Goal: Transaction & Acquisition: Purchase product/service

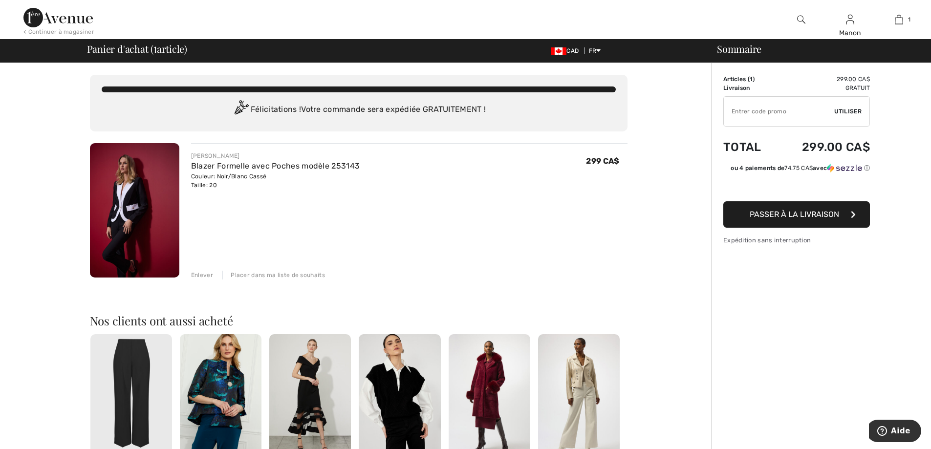
click at [810, 109] on input "TEXT" at bounding box center [779, 111] width 110 height 29
type input "NEW15"
click at [838, 110] on span "Utiliser" at bounding box center [847, 111] width 27 height 9
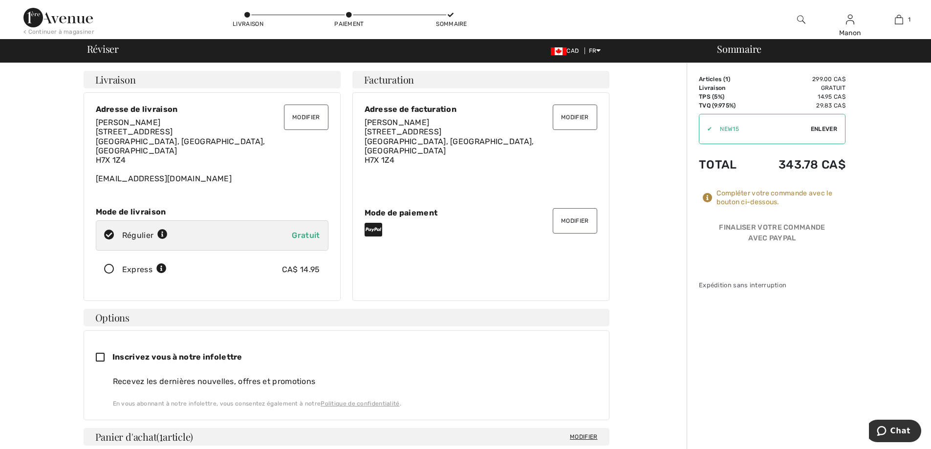
click at [574, 122] on button "Modifier" at bounding box center [575, 117] width 44 height 25
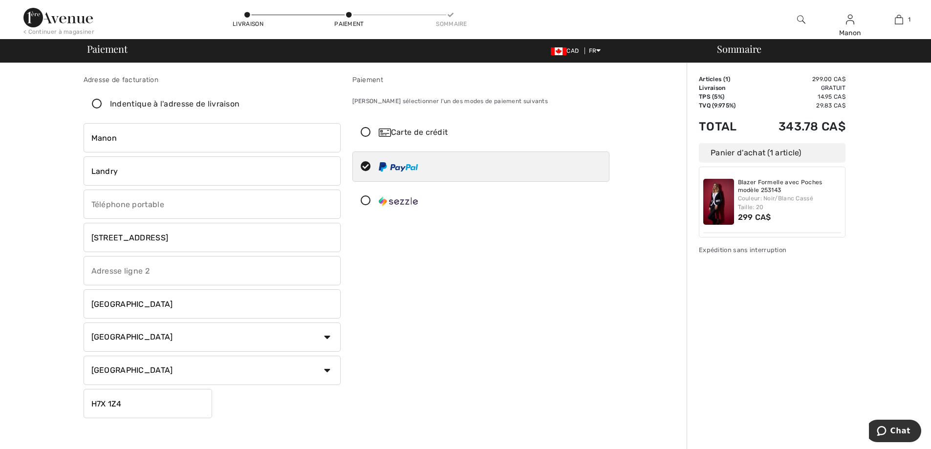
drag, startPoint x: 171, startPoint y: 237, endPoint x: -59, endPoint y: 237, distance: 229.3
click at [0, 237] on html "Nous respectons votre vie privée. Nous utilisons des cookies pour améliorer vot…" at bounding box center [465, 224] width 931 height 449
type input "5"
type input "1013 Montée Champagne"
drag, startPoint x: 155, startPoint y: 269, endPoint x: 1, endPoint y: 265, distance: 153.6
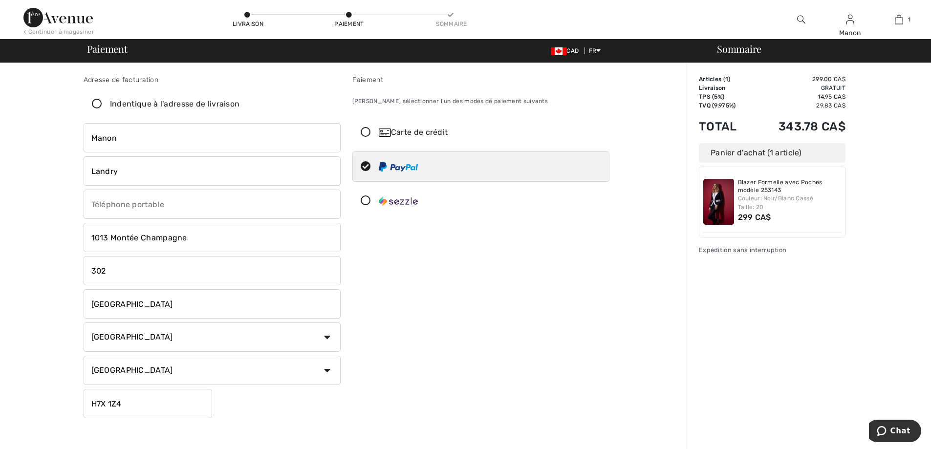
click at [0, 267] on html "Nous respectons votre vie privée. Nous utilisons des cookies pour améliorer vot…" at bounding box center [465, 224] width 931 height 449
type input "507"
drag, startPoint x: 151, startPoint y: 409, endPoint x: -32, endPoint y: 398, distance: 183.2
click at [0, 398] on html "Nous respectons votre vie privée. Nous utilisons des cookies pour améliorer vot…" at bounding box center [465, 224] width 931 height 449
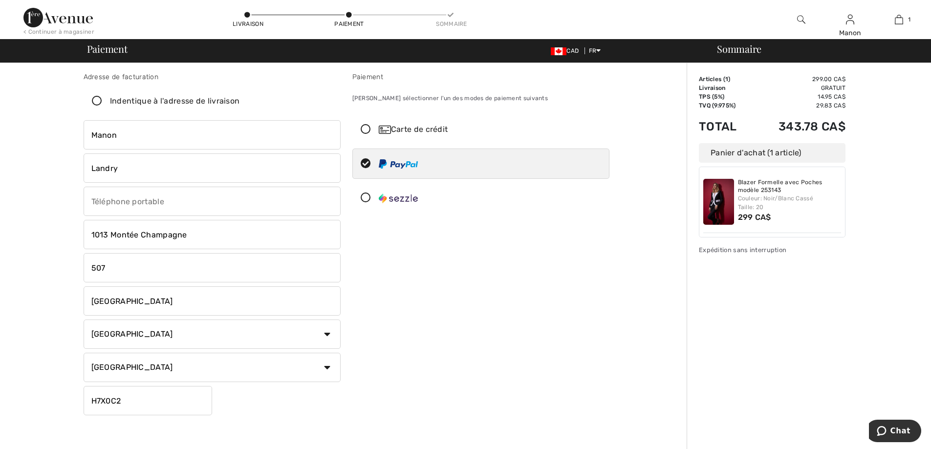
scroll to position [218, 0]
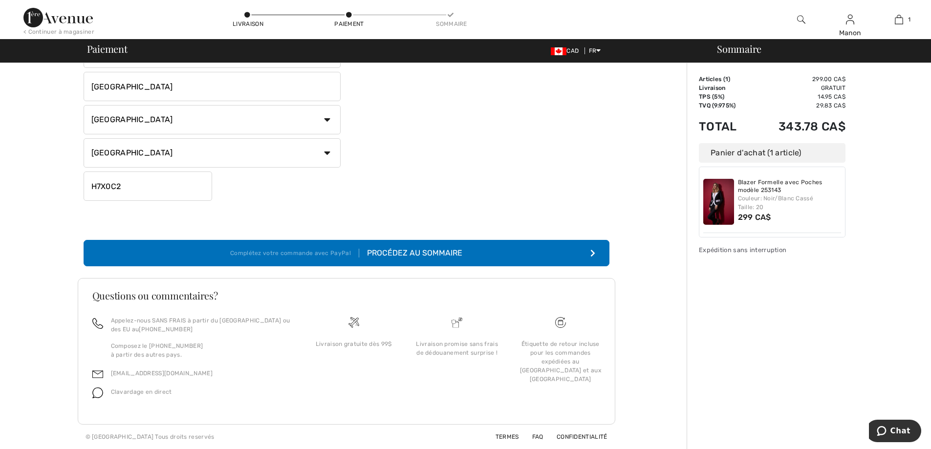
type input "H7X0C2"
click at [536, 253] on button "Complétez votre commande avec PayPal Procédez au sommaire" at bounding box center [347, 253] width 526 height 26
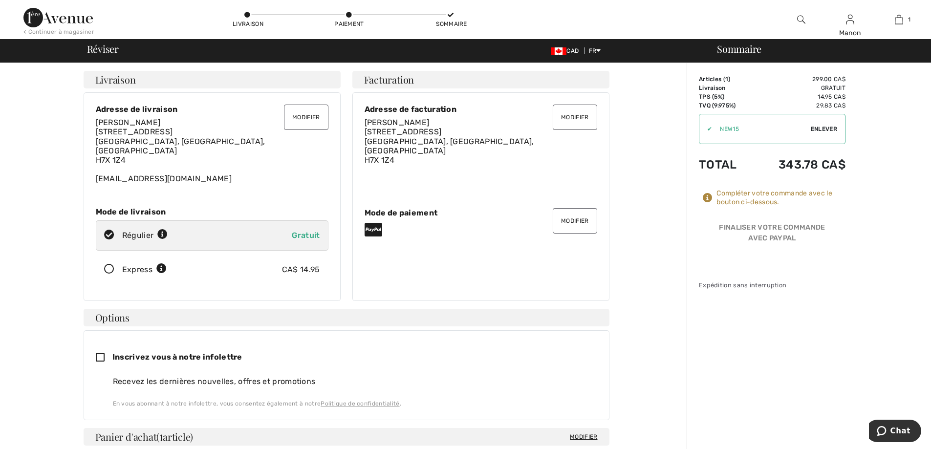
click at [573, 123] on button "Modifier" at bounding box center [575, 117] width 44 height 25
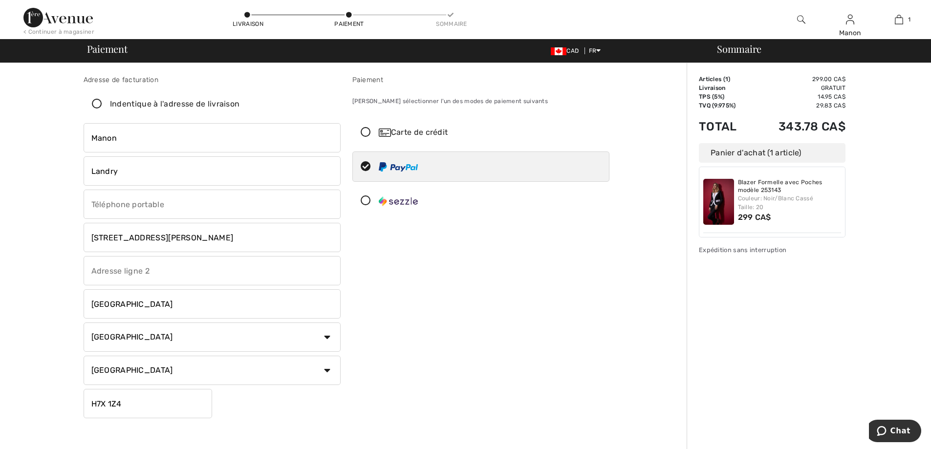
drag, startPoint x: 164, startPoint y: 236, endPoint x: -17, endPoint y: 223, distance: 180.8
click at [0, 223] on html "Nous respectons votre vie privée. Nous utilisons des cookies pour améliorer vot…" at bounding box center [465, 224] width 931 height 449
type input "1013 Montée Champagne"
drag, startPoint x: 132, startPoint y: 272, endPoint x: -19, endPoint y: 259, distance: 151.6
click at [0, 259] on html "Nous respectons votre vie privée. Nous utilisons des cookies pour améliorer vot…" at bounding box center [465, 224] width 931 height 449
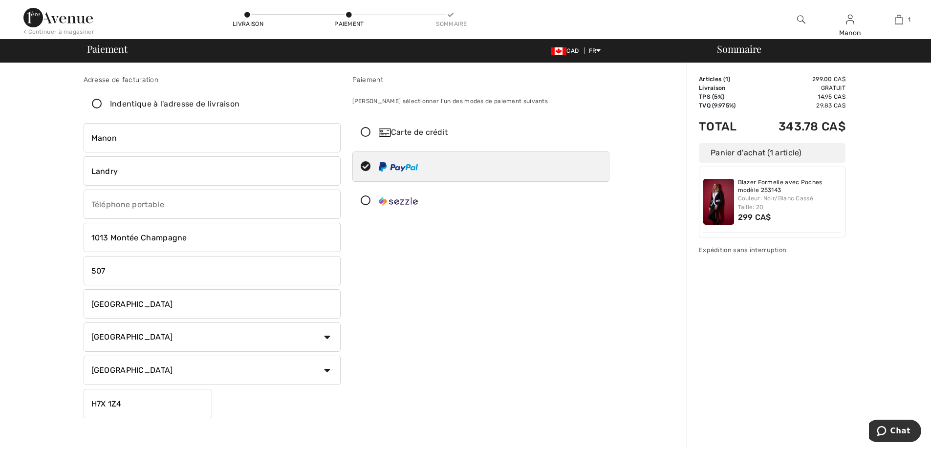
type input "507"
drag, startPoint x: 169, startPoint y: 406, endPoint x: -77, endPoint y: 391, distance: 246.3
click at [0, 391] on html "Nous respectons votre vie privée. Nous utilisons des cookies pour améliorer vot…" at bounding box center [465, 224] width 931 height 449
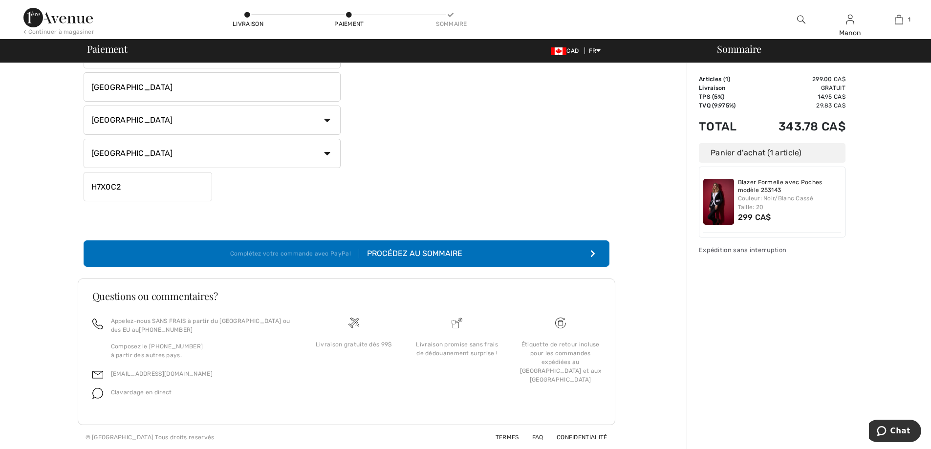
scroll to position [218, 0]
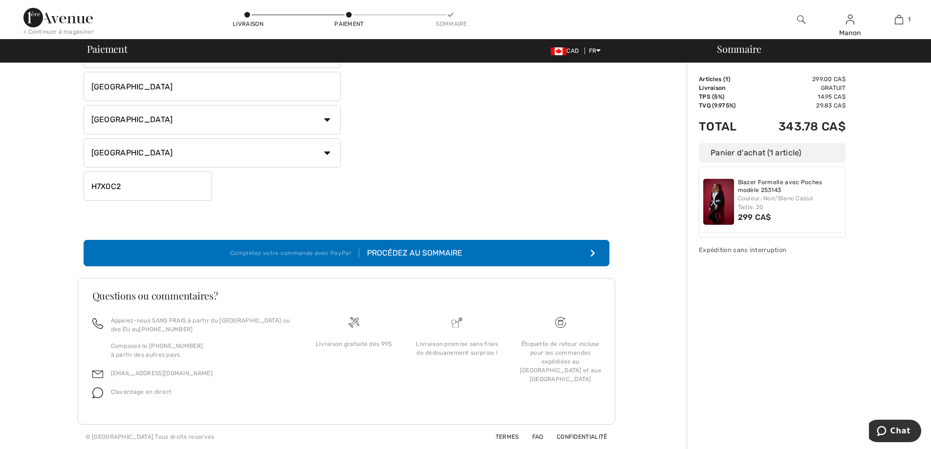
type input "H7X0C2"
click at [460, 202] on div "Paiement Veuillez sélectionner l'un des modes de paiement suivants Carte de cré…" at bounding box center [481, 31] width 269 height 348
click at [724, 300] on div "Sommaire Description Articles ( 1 ) 299.00 CA$ Code promo 0.00 CA$ Livraison Gr…" at bounding box center [809, 148] width 244 height 604
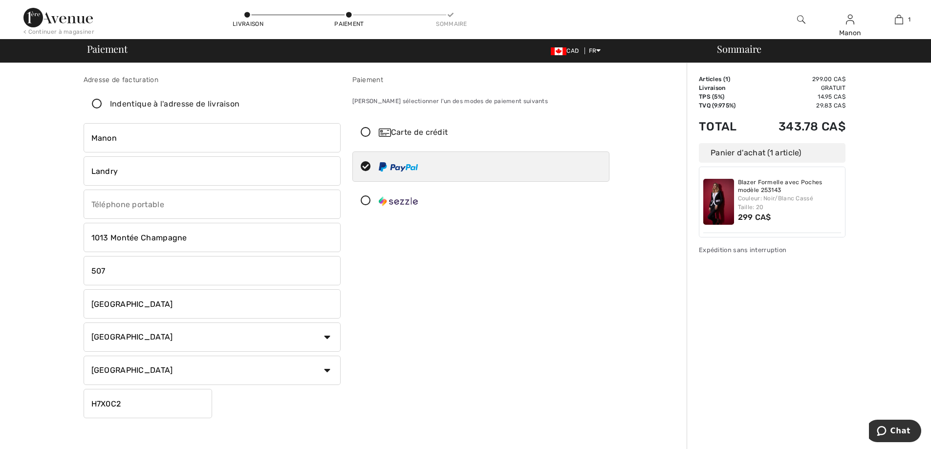
click at [454, 273] on div "Paiement Veuillez sélectionner l'un des modes de paiement suivants Carte de cré…" at bounding box center [481, 249] width 269 height 348
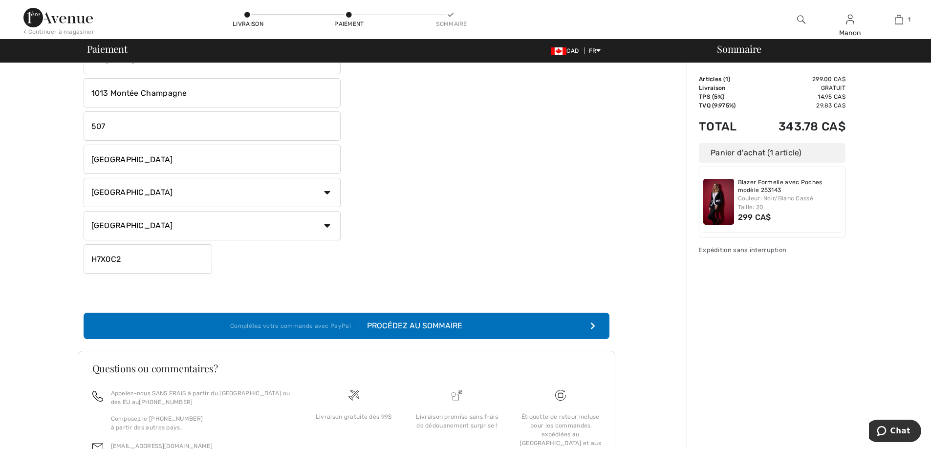
scroll to position [147, 0]
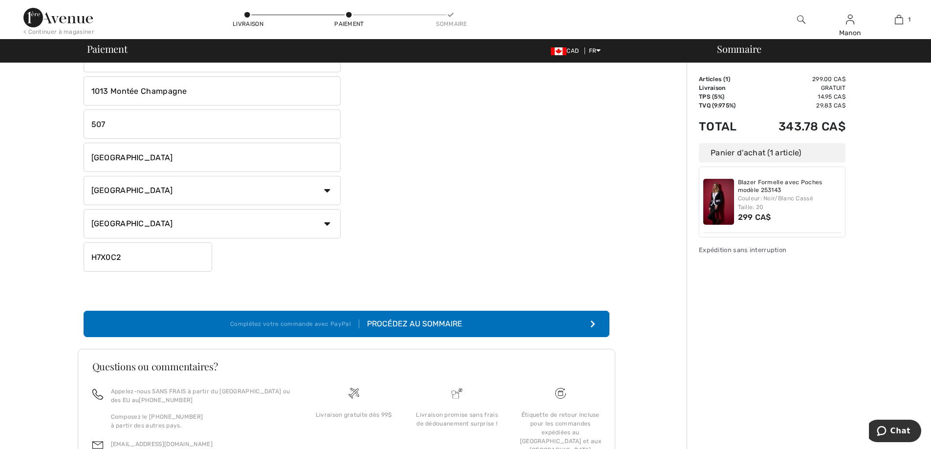
click at [302, 280] on div "Adresse de facturation Indentique à l'adresse de livraison Manon Landry 986 Rue…" at bounding box center [347, 127] width 538 height 444
click at [324, 226] on select "État/Province Alberta Colombie-Britannique Ile-du-Prince-Edward Manitoba Nouvea…" at bounding box center [212, 223] width 257 height 29
click at [84, 209] on select "État/Province Alberta Colombie-Britannique Ile-du-Prince-Edward Manitoba Nouvea…" at bounding box center [212, 223] width 257 height 29
click at [321, 196] on select "Pays Canada États-Unis Afghanistan Afrique du Sud Aland Albanie Algérie Allemag…" at bounding box center [212, 190] width 257 height 29
click at [84, 176] on select "Pays Canada États-Unis Afghanistan Afrique du Sud Aland Albanie Algérie Allemag…" at bounding box center [212, 190] width 257 height 29
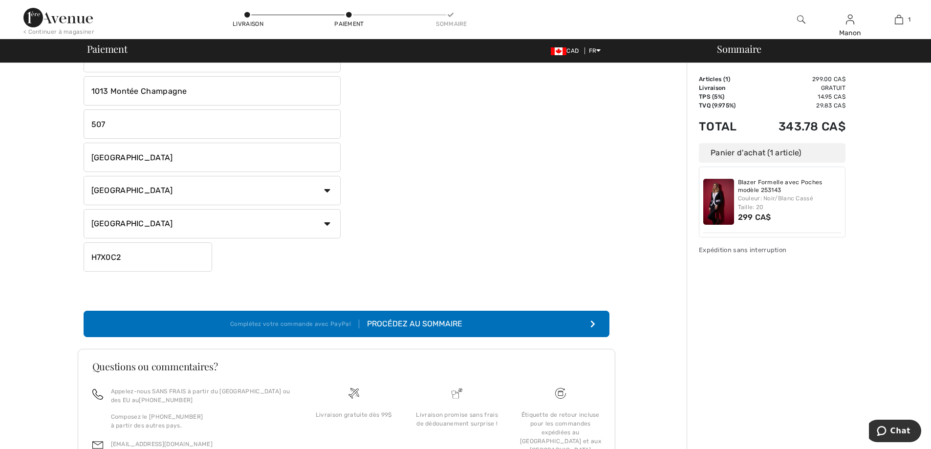
click at [282, 166] on input "[GEOGRAPHIC_DATA]" at bounding box center [212, 157] width 257 height 29
type input "5142984829"
click at [382, 207] on div "Paiement Veuillez sélectionner l'un des modes de paiement suivants Carte de cré…" at bounding box center [481, 102] width 269 height 348
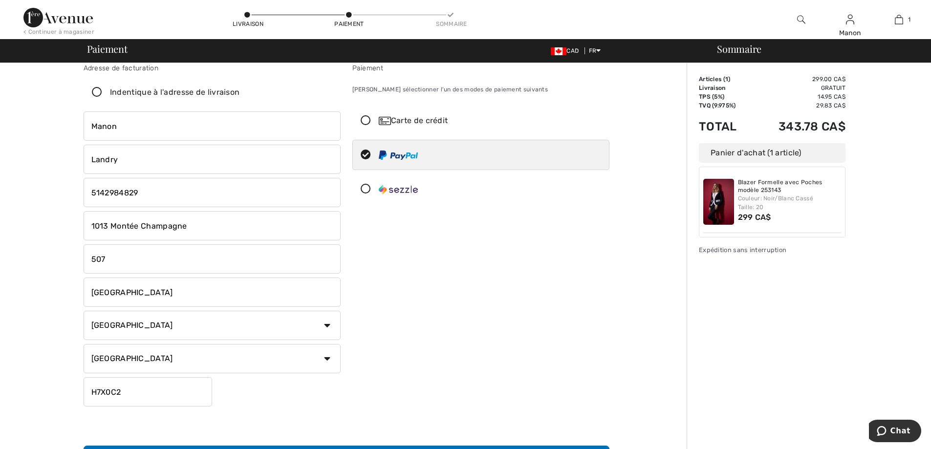
scroll to position [0, 0]
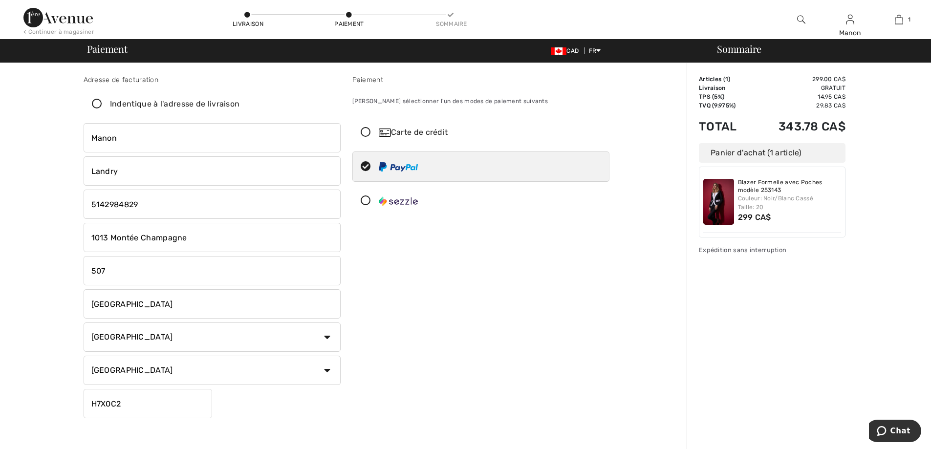
drag, startPoint x: 92, startPoint y: 241, endPoint x: 198, endPoint y: 243, distance: 105.1
click at [92, 241] on input "1013 Montée Champagne" at bounding box center [212, 237] width 257 height 29
type input "507-1013 Montée Champagne"
drag, startPoint x: 82, startPoint y: 263, endPoint x: 34, endPoint y: 256, distance: 48.3
click at [15, 262] on div "Adresse de facturation Indentique à l'adresse de livraison Manon Landry 986 Rue…" at bounding box center [346, 365] width 681 height 604
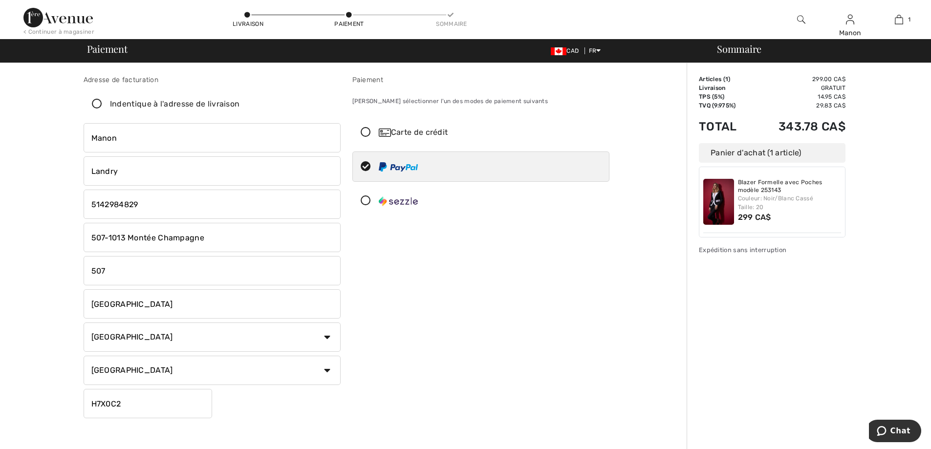
drag, startPoint x: 109, startPoint y: 274, endPoint x: -25, endPoint y: 255, distance: 135.8
click at [0, 255] on html "Nous respectons votre vie privée. Nous utilisons des cookies pour améliorer vot…" at bounding box center [465, 224] width 931 height 449
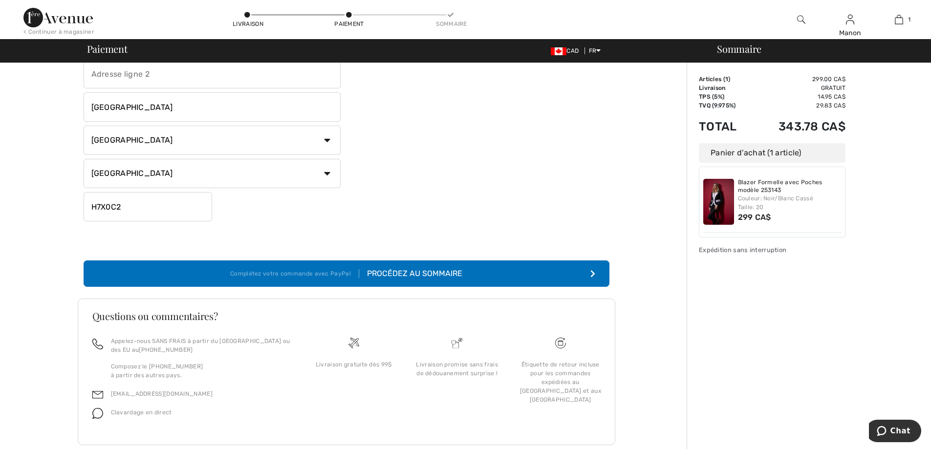
scroll to position [218, 0]
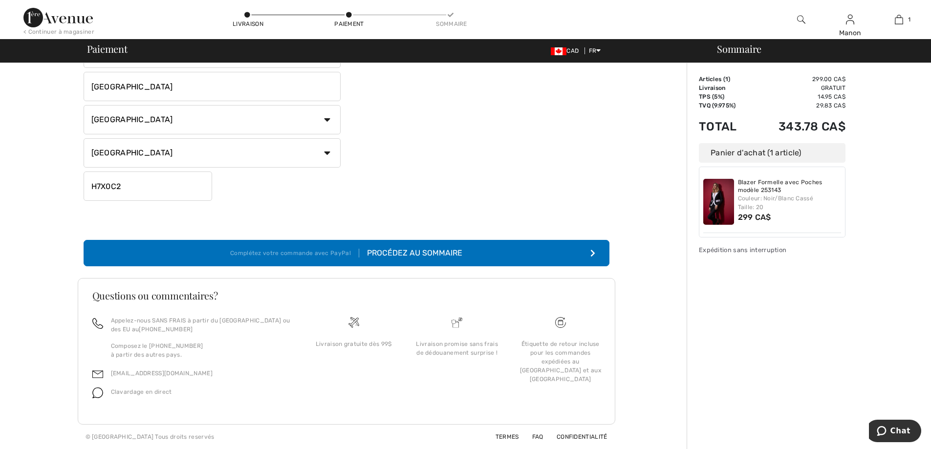
click at [412, 182] on div "Paiement Veuillez sélectionner l'un des modes de paiement suivants Carte de cré…" at bounding box center [481, 31] width 269 height 348
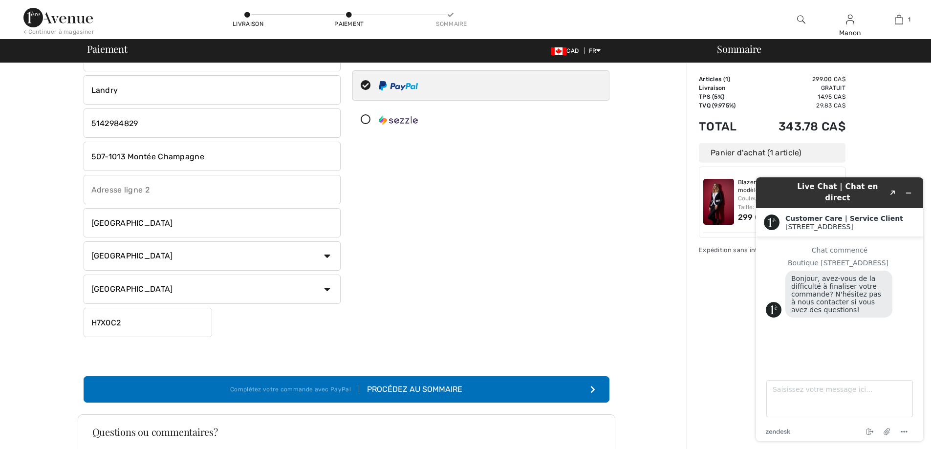
scroll to position [0, 0]
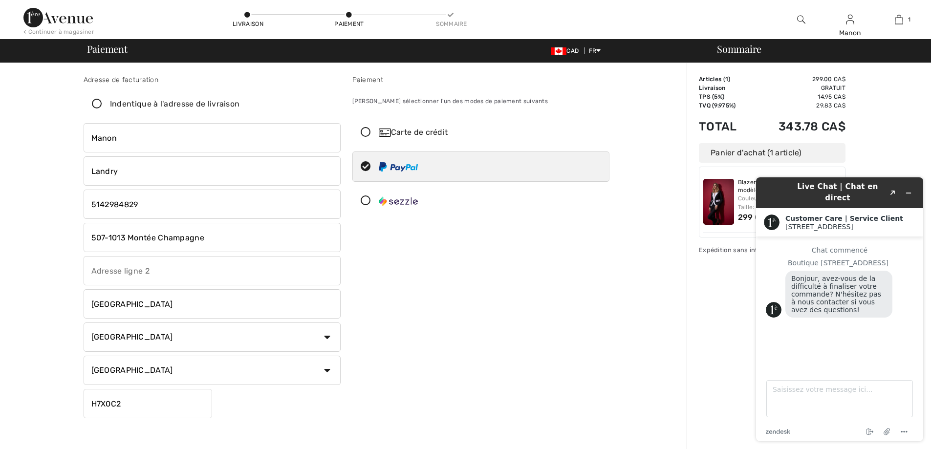
click at [732, 45] on div "Sommaire" at bounding box center [815, 49] width 220 height 10
click at [730, 49] on div "Sommaire" at bounding box center [815, 49] width 220 height 10
click at [379, 165] on img at bounding box center [398, 166] width 39 height 9
radio input "true"
click at [102, 53] on span "Paiement" at bounding box center [107, 49] width 41 height 10
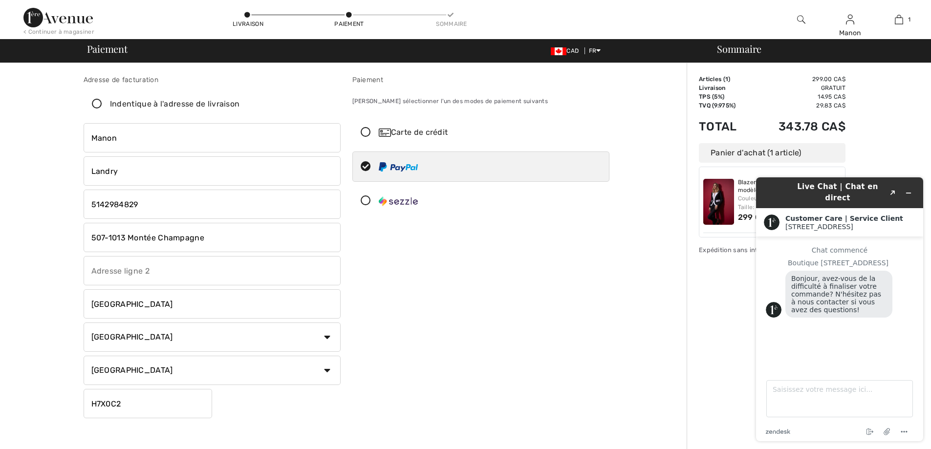
click at [747, 154] on div "Panier d'achat (1 article)" at bounding box center [772, 153] width 147 height 20
click at [631, 265] on div "Adresse de facturation Indentique à l'adresse de livraison Manon Landry 986 Rue…" at bounding box center [346, 365] width 681 height 604
click at [597, 265] on div "Paiement Veuillez sélectionner l'un des modes de paiement suivants Carte de cré…" at bounding box center [481, 249] width 269 height 348
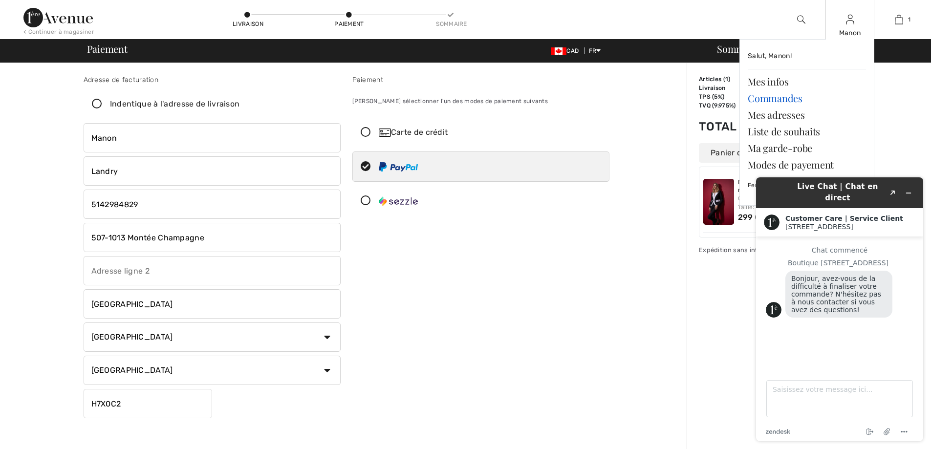
click at [782, 95] on link "Commandes" at bounding box center [807, 98] width 118 height 17
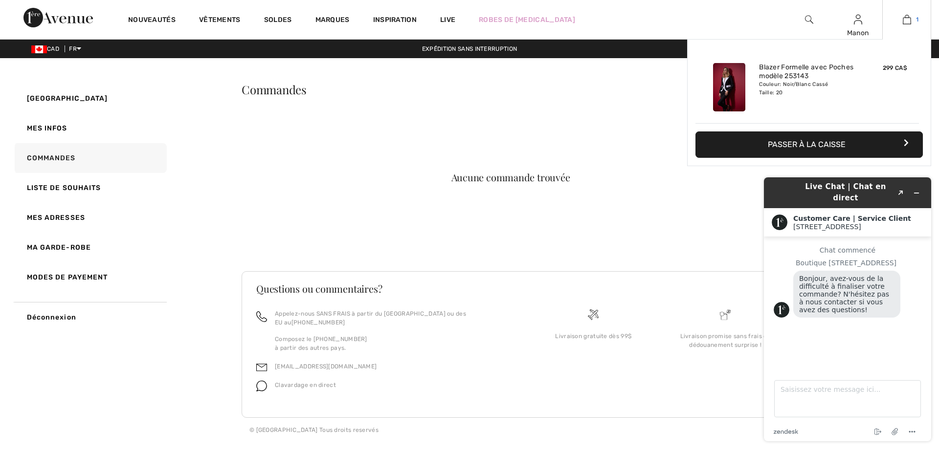
click at [910, 19] on img at bounding box center [906, 20] width 8 height 12
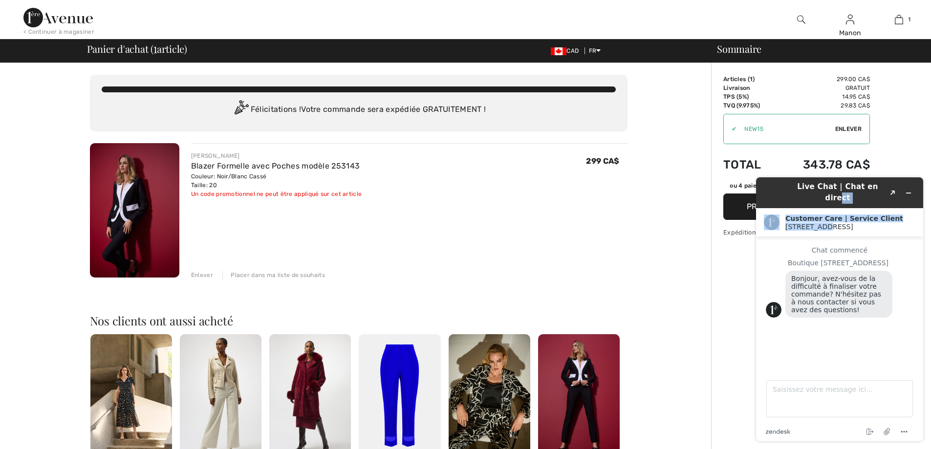
drag, startPoint x: 876, startPoint y: 187, endPoint x: 844, endPoint y: 221, distance: 47.1
click at [844, 222] on div "Live Chat | Chat en direct Created with Sketch. Customer Care | Service Client …" at bounding box center [839, 309] width 167 height 264
click at [904, 188] on button "Réduire le widget" at bounding box center [909, 193] width 16 height 14
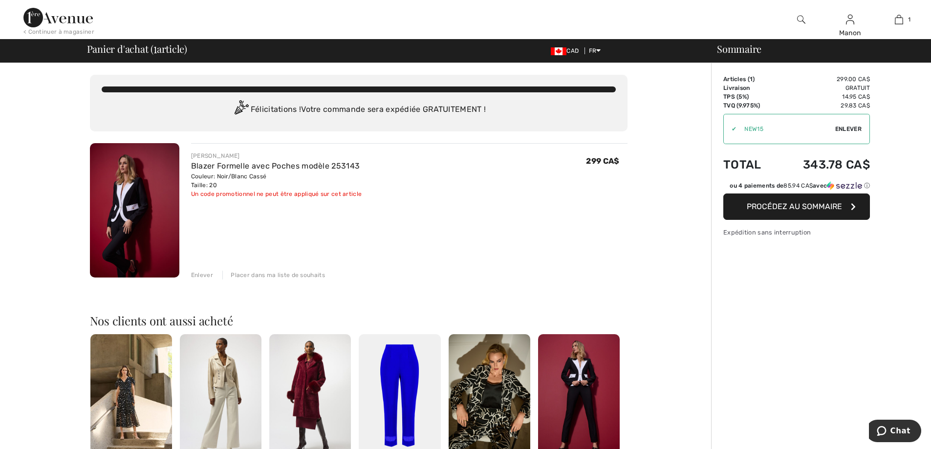
click at [766, 205] on span "Procédez au sommaire" at bounding box center [794, 206] width 95 height 9
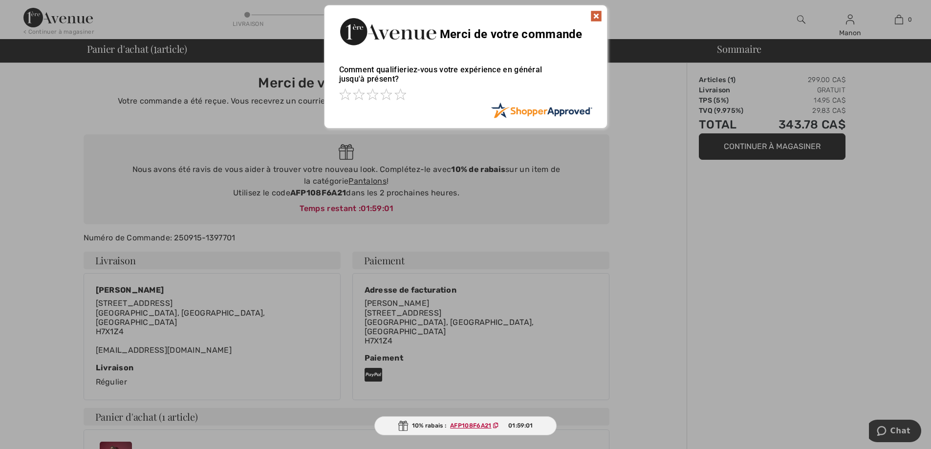
drag, startPoint x: 393, startPoint y: 90, endPoint x: 446, endPoint y: 99, distance: 54.0
click at [392, 90] on div at bounding box center [465, 95] width 253 height 14
click at [398, 97] on span at bounding box center [401, 94] width 12 height 12
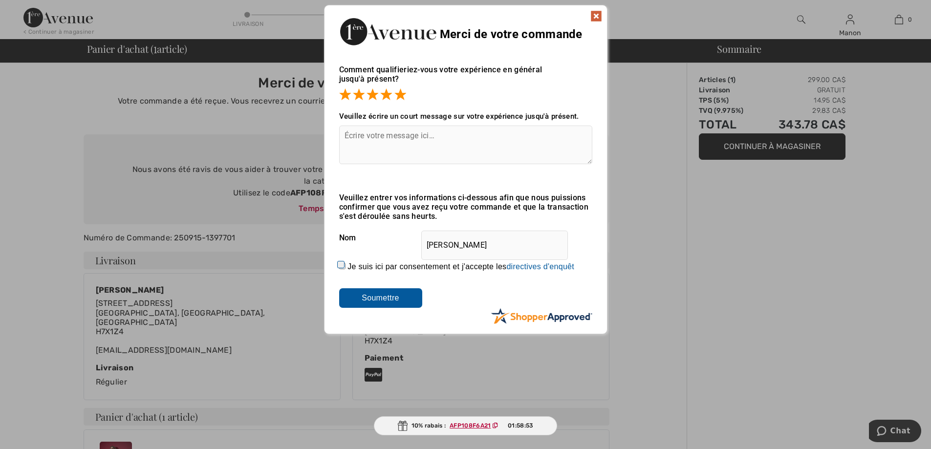
click at [600, 19] on img at bounding box center [597, 16] width 12 height 12
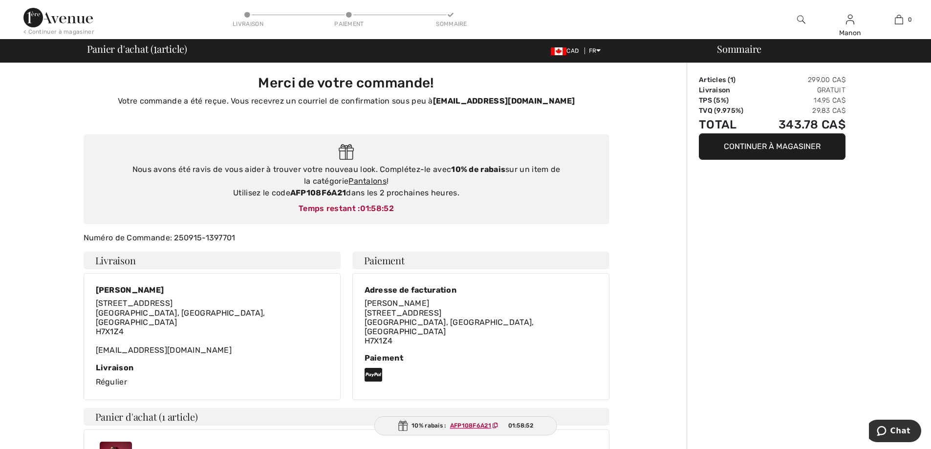
click at [812, 258] on div "Sommaire Articles ( 1 ) 299.00 CA$ Livraison Gratuit TPS (5%) 14.95 CA$ TVQ (9.…" at bounding box center [809, 372] width 244 height 618
click at [772, 307] on div "Sommaire Articles ( 1 ) 299.00 CA$ Livraison Gratuit TPS (5%) 14.95 CA$ TVQ (9.…" at bounding box center [809, 372] width 244 height 618
click at [733, 50] on div "Sommaire" at bounding box center [815, 49] width 220 height 10
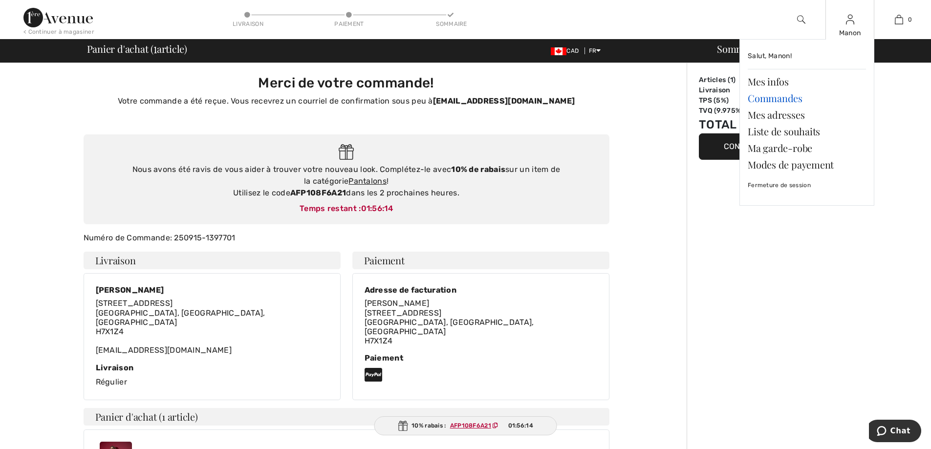
click at [780, 97] on link "Commandes" at bounding box center [807, 98] width 118 height 17
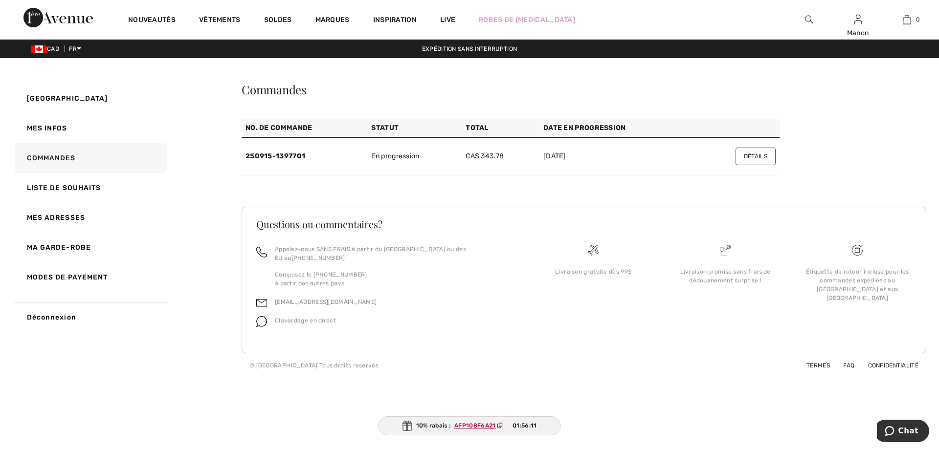
click at [760, 159] on button "Détails" at bounding box center [755, 157] width 40 height 18
